Goal: Find specific page/section: Find specific page/section

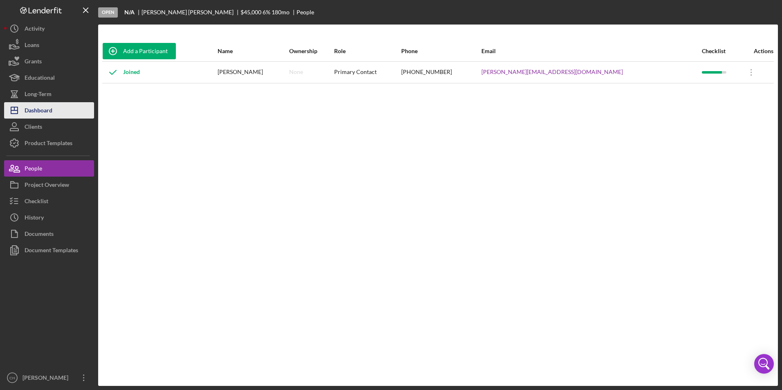
click at [65, 114] on button "Icon/Dashboard Dashboard" at bounding box center [49, 110] width 90 height 16
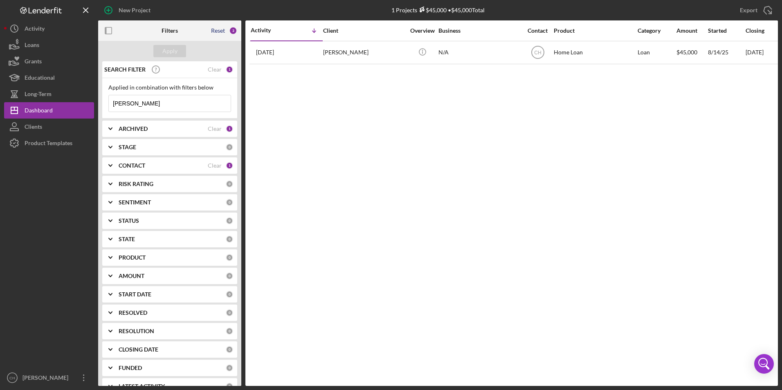
click at [216, 33] on div "Reset" at bounding box center [218, 30] width 14 height 7
click at [175, 55] on div "Apply" at bounding box center [169, 51] width 15 height 12
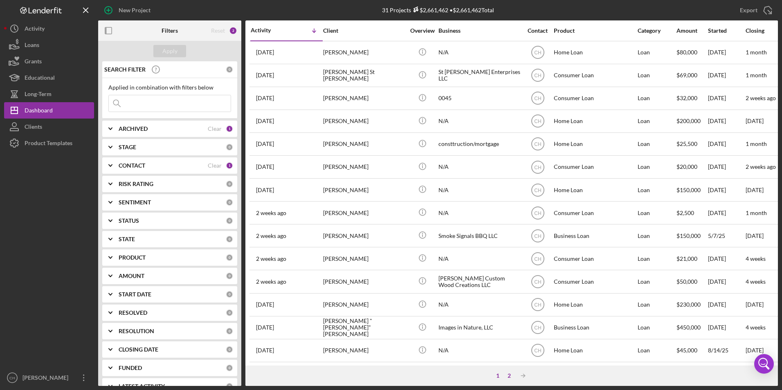
click at [508, 376] on div "2" at bounding box center [508, 375] width 11 height 7
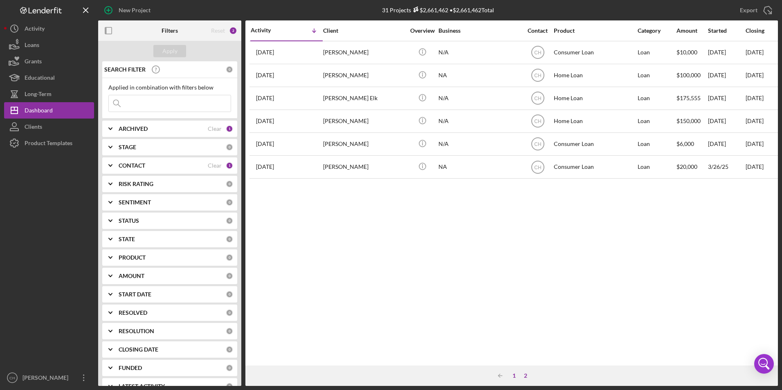
click at [513, 377] on div "1" at bounding box center [513, 375] width 11 height 7
